Goal: Transaction & Acquisition: Purchase product/service

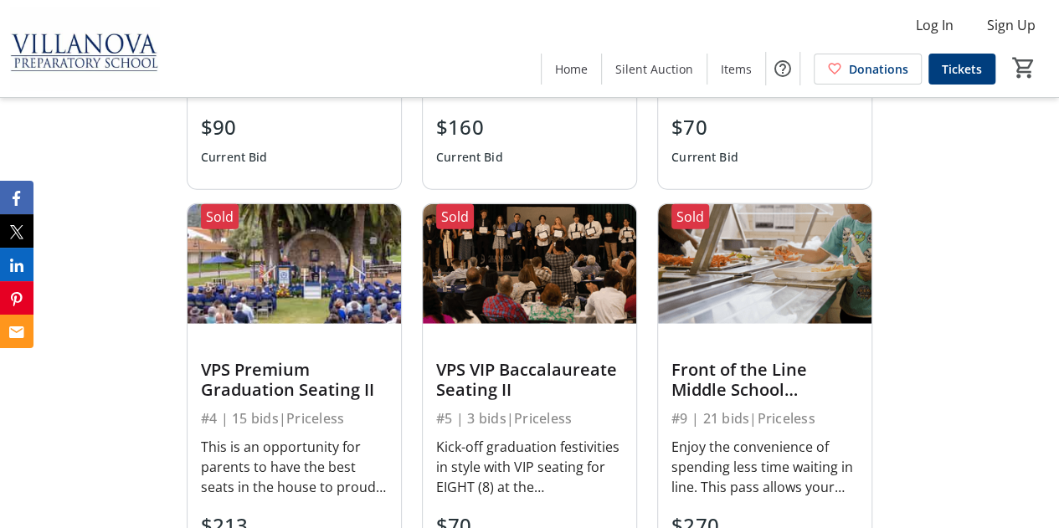
scroll to position [2177, 0]
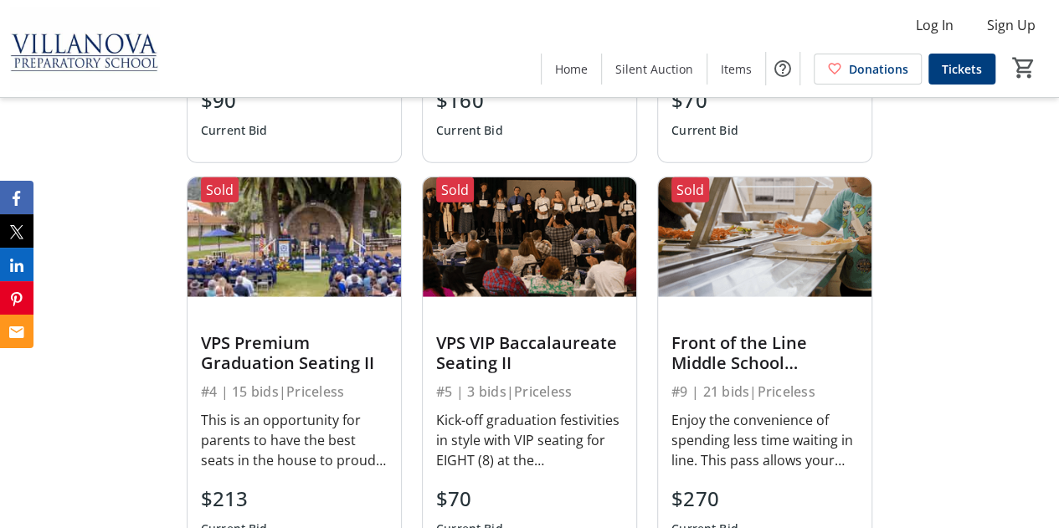
click at [726, 373] on div "Front of the Line Middle School Lunchroom Pass" at bounding box center [764, 353] width 187 height 40
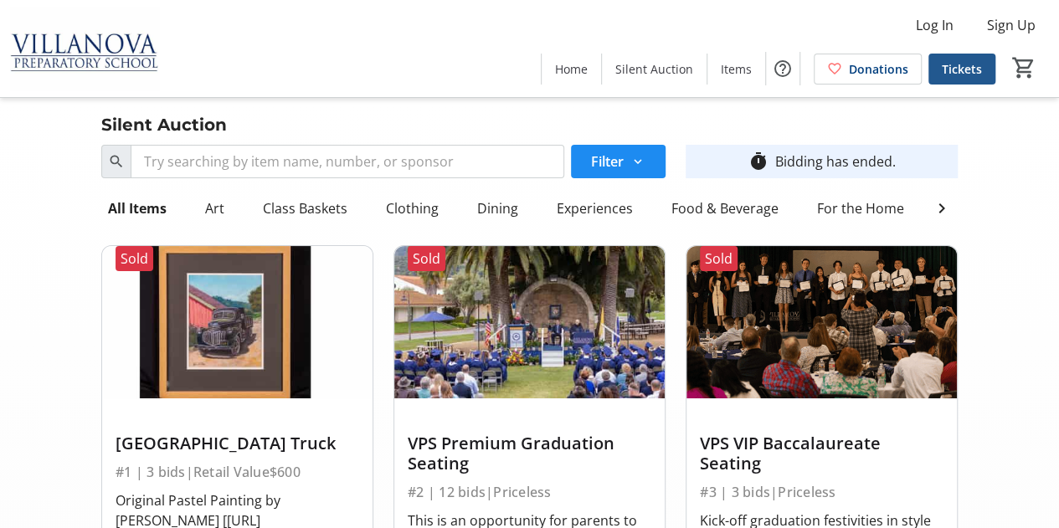
click at [948, 69] on span "Tickets" at bounding box center [962, 69] width 40 height 18
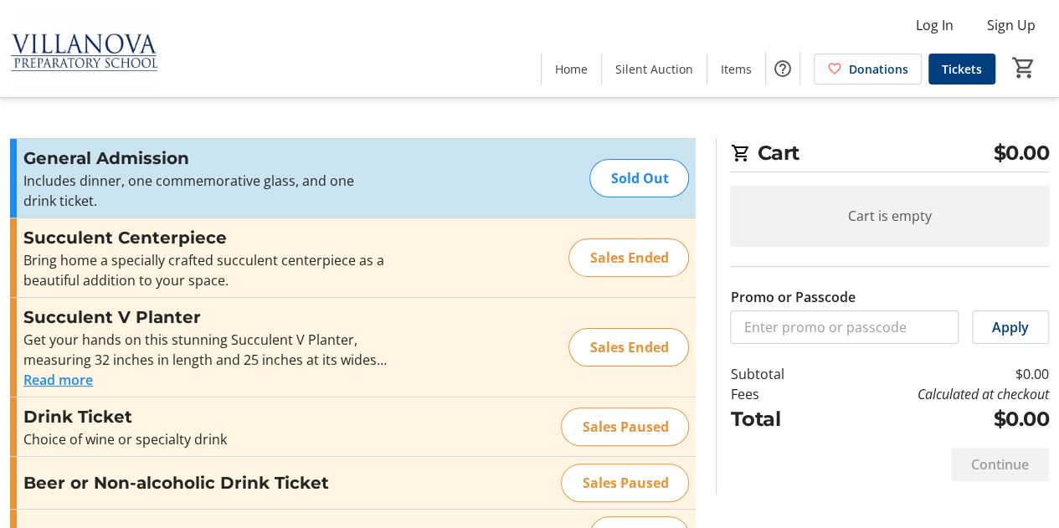
click at [623, 174] on div "Sold Out" at bounding box center [639, 178] width 100 height 39
click at [723, 64] on span "Items" at bounding box center [736, 69] width 31 height 18
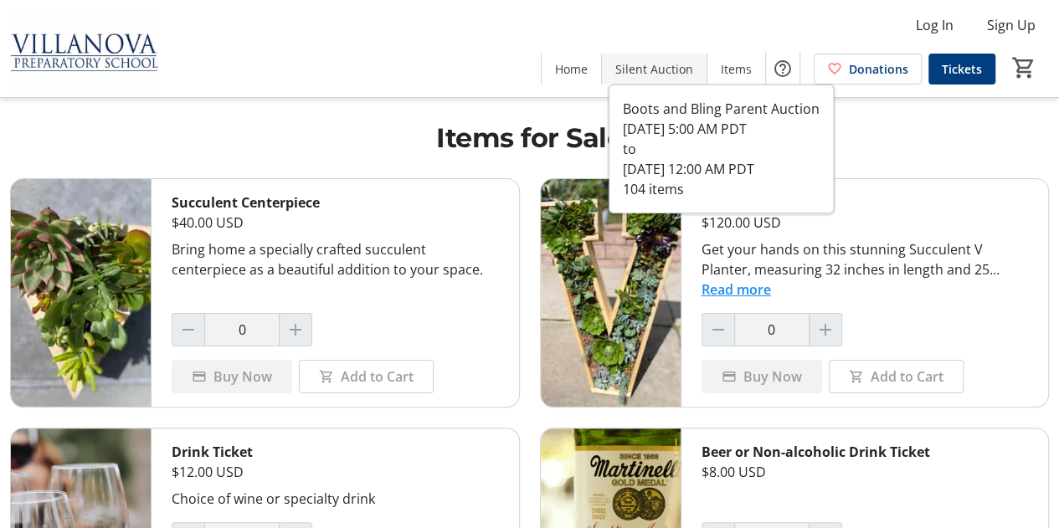
click at [671, 73] on span "Silent Auction" at bounding box center [654, 69] width 78 height 18
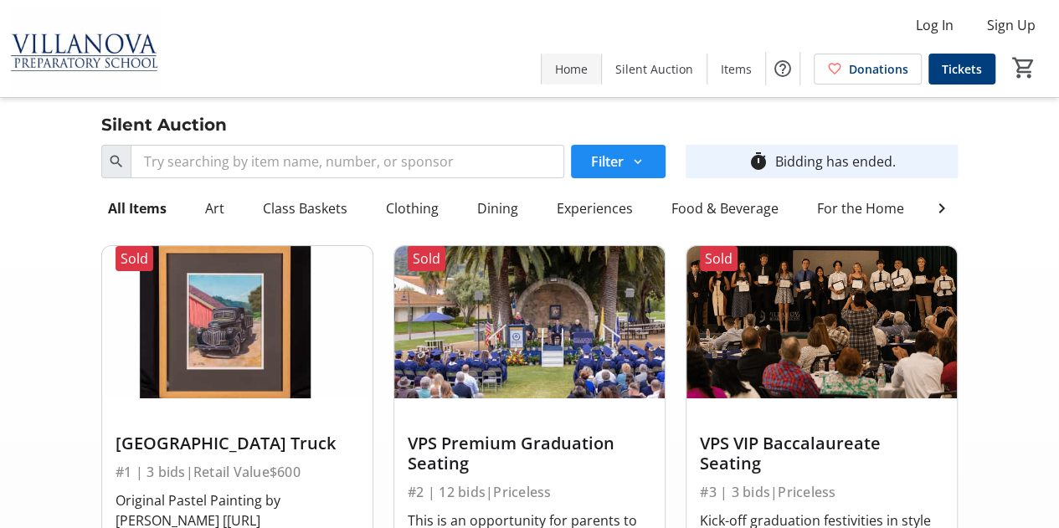
click at [589, 79] on span at bounding box center [571, 69] width 59 height 40
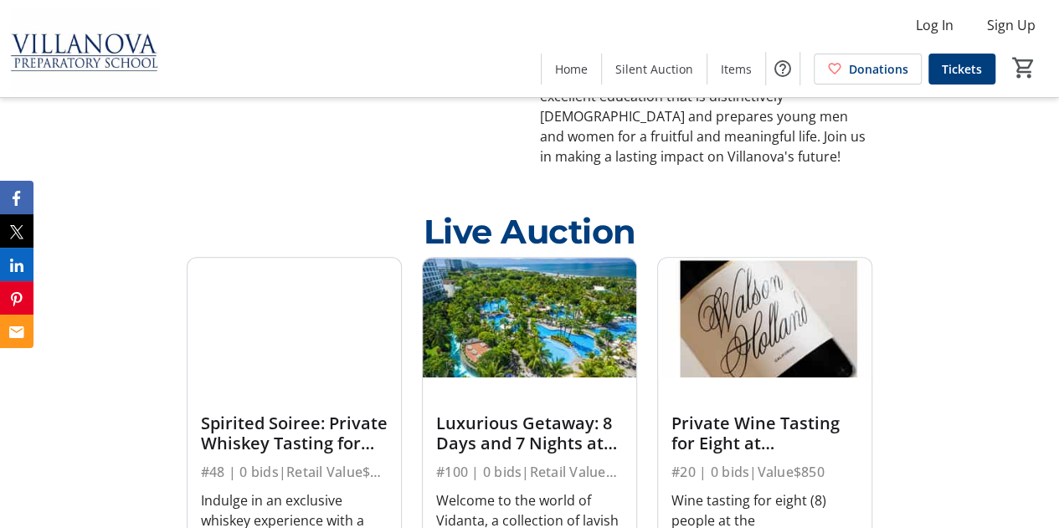
scroll to position [837, 0]
